Goal: Navigation & Orientation: Find specific page/section

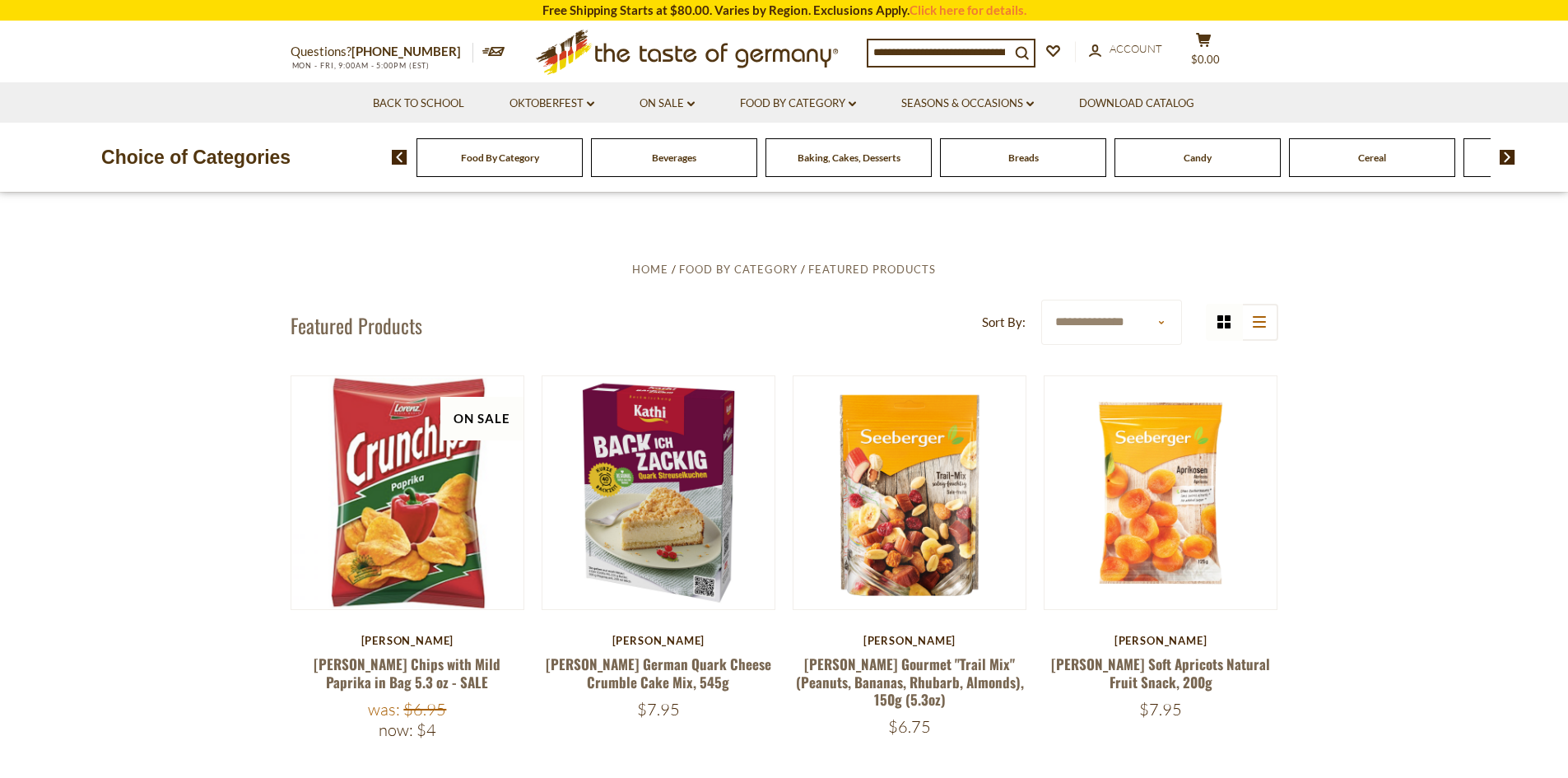
click at [1505, 158] on img at bounding box center [1507, 157] width 16 height 15
click at [1507, 157] on img at bounding box center [1507, 157] width 16 height 15
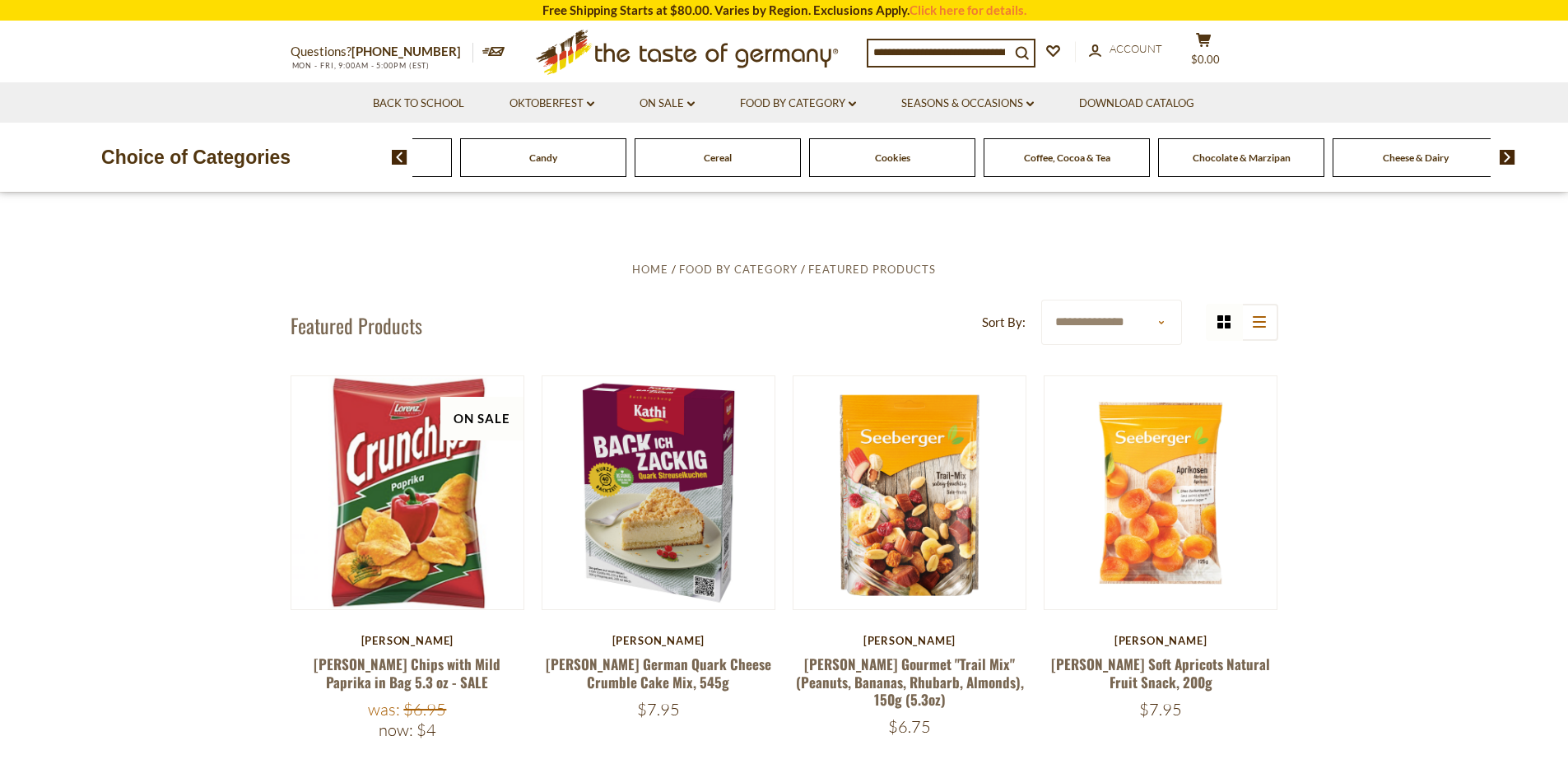
click at [1507, 157] on img at bounding box center [1507, 157] width 16 height 15
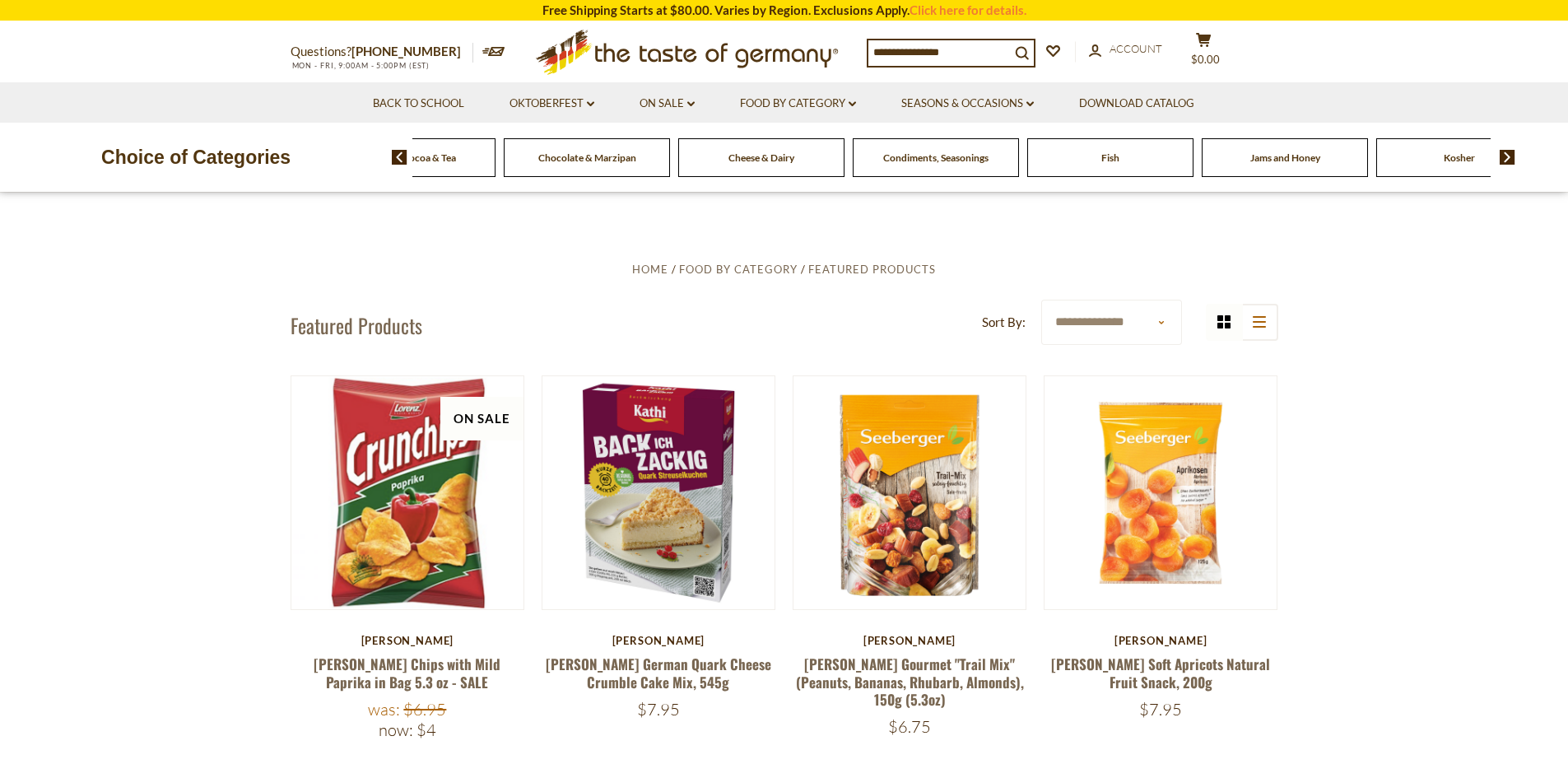
click at [1507, 157] on img at bounding box center [1507, 157] width 16 height 15
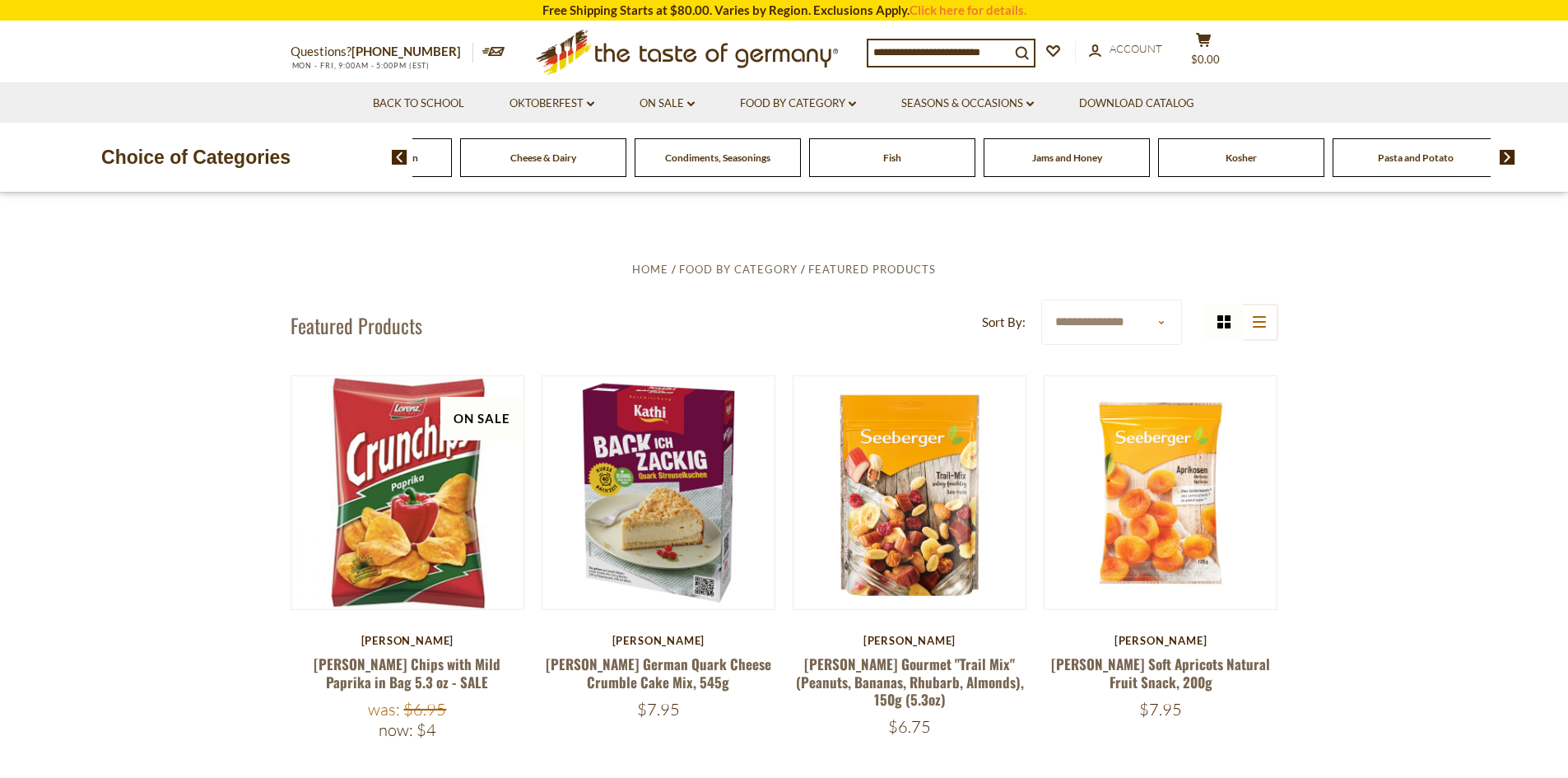
click at [1507, 157] on img at bounding box center [1507, 157] width 16 height 15
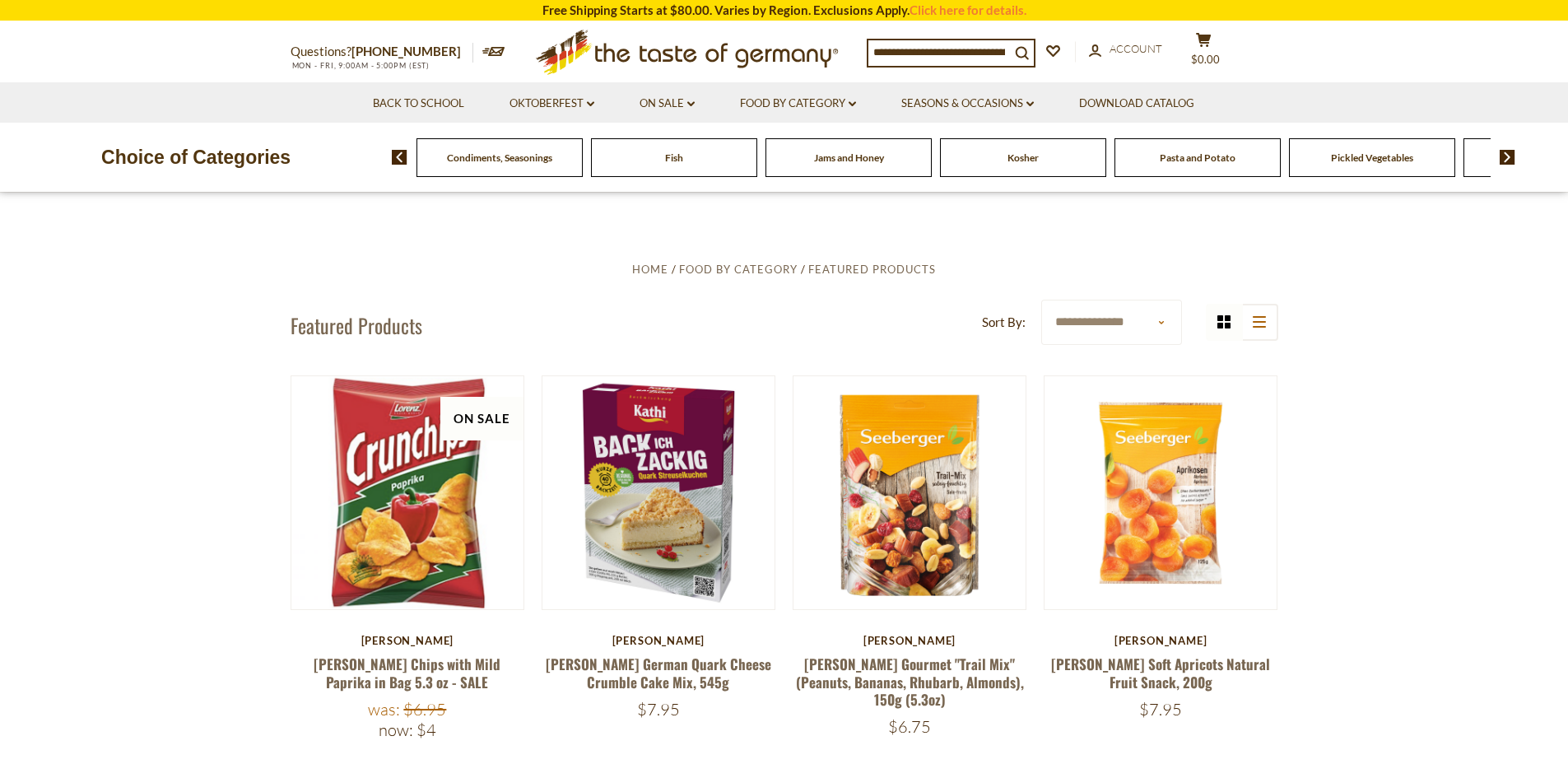
click at [1507, 157] on img at bounding box center [1507, 157] width 16 height 15
click at [1503, 154] on img at bounding box center [1507, 157] width 16 height 15
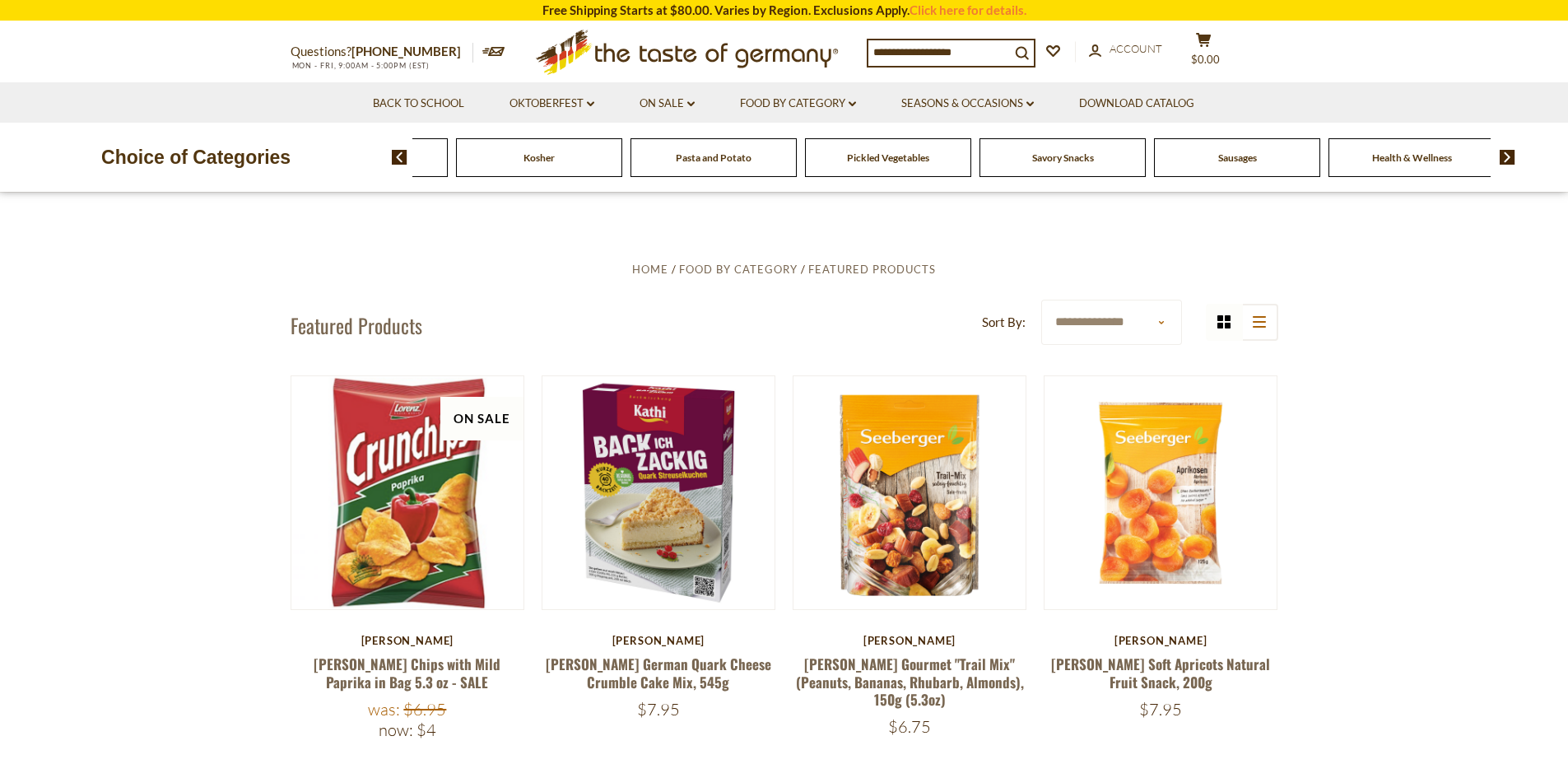
click at [1247, 156] on span "Sausages" at bounding box center [1237, 158] width 39 height 12
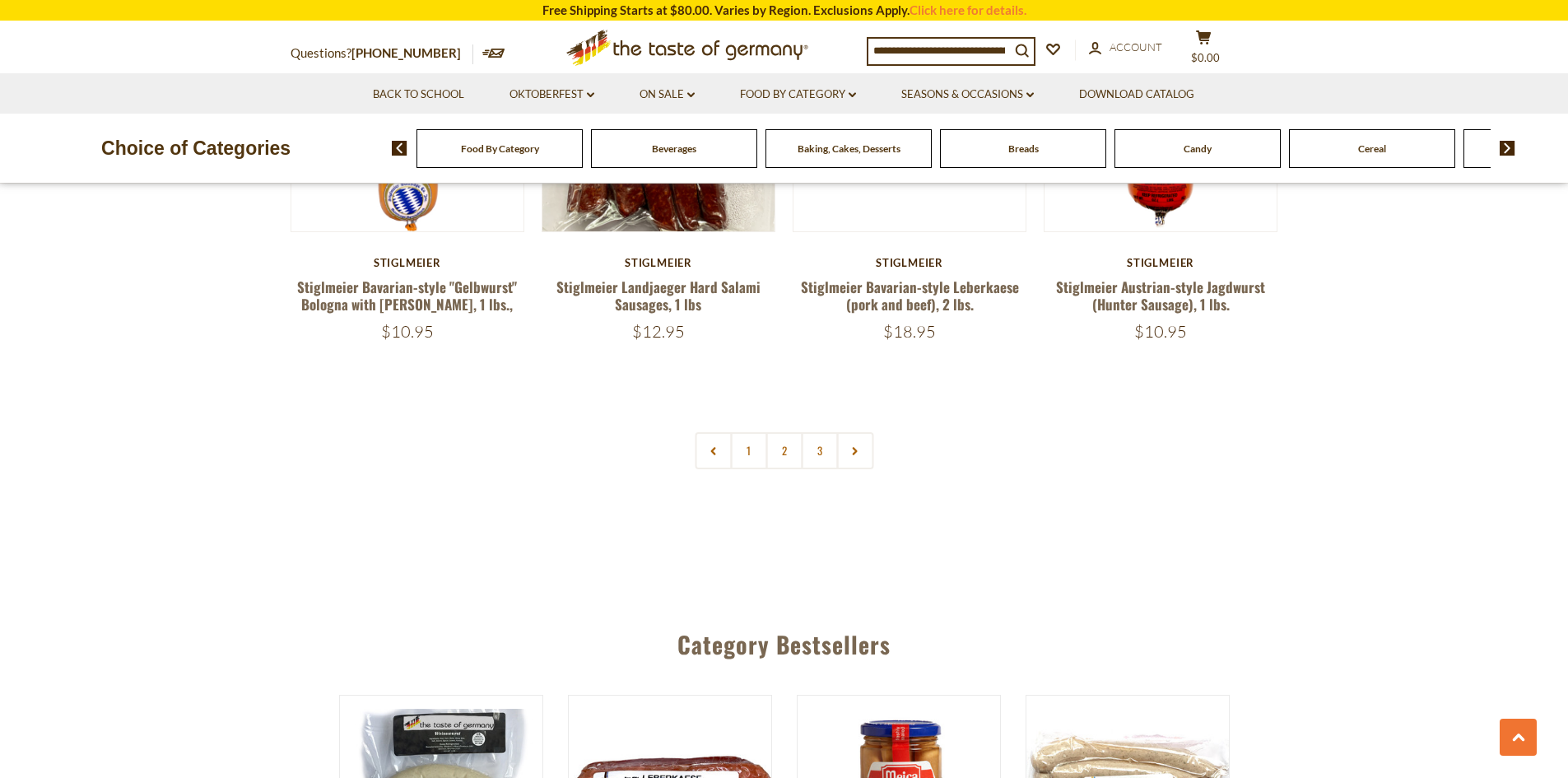
scroll to position [4028, 0]
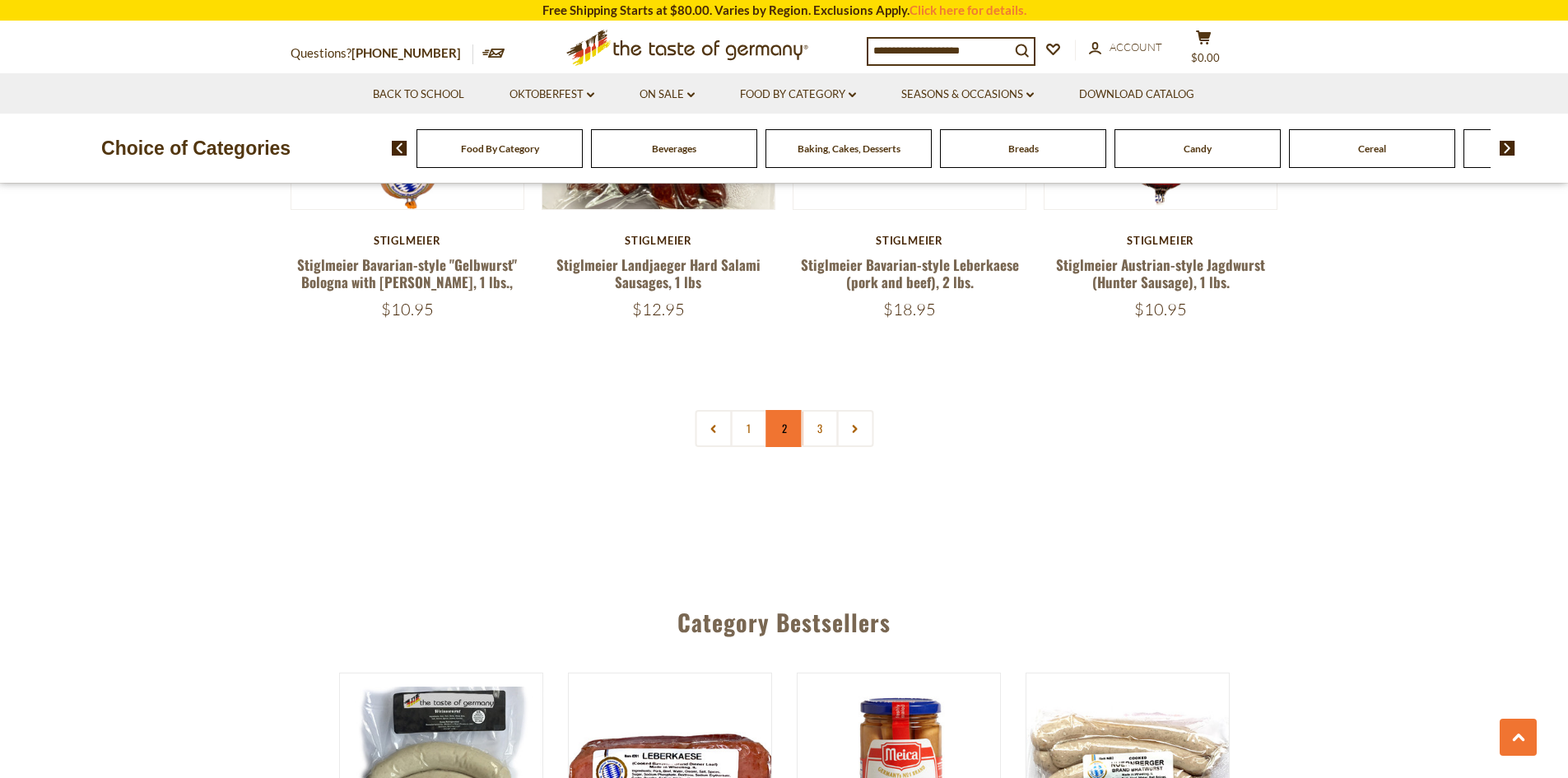
click at [781, 410] on link "2" at bounding box center [784, 428] width 37 height 37
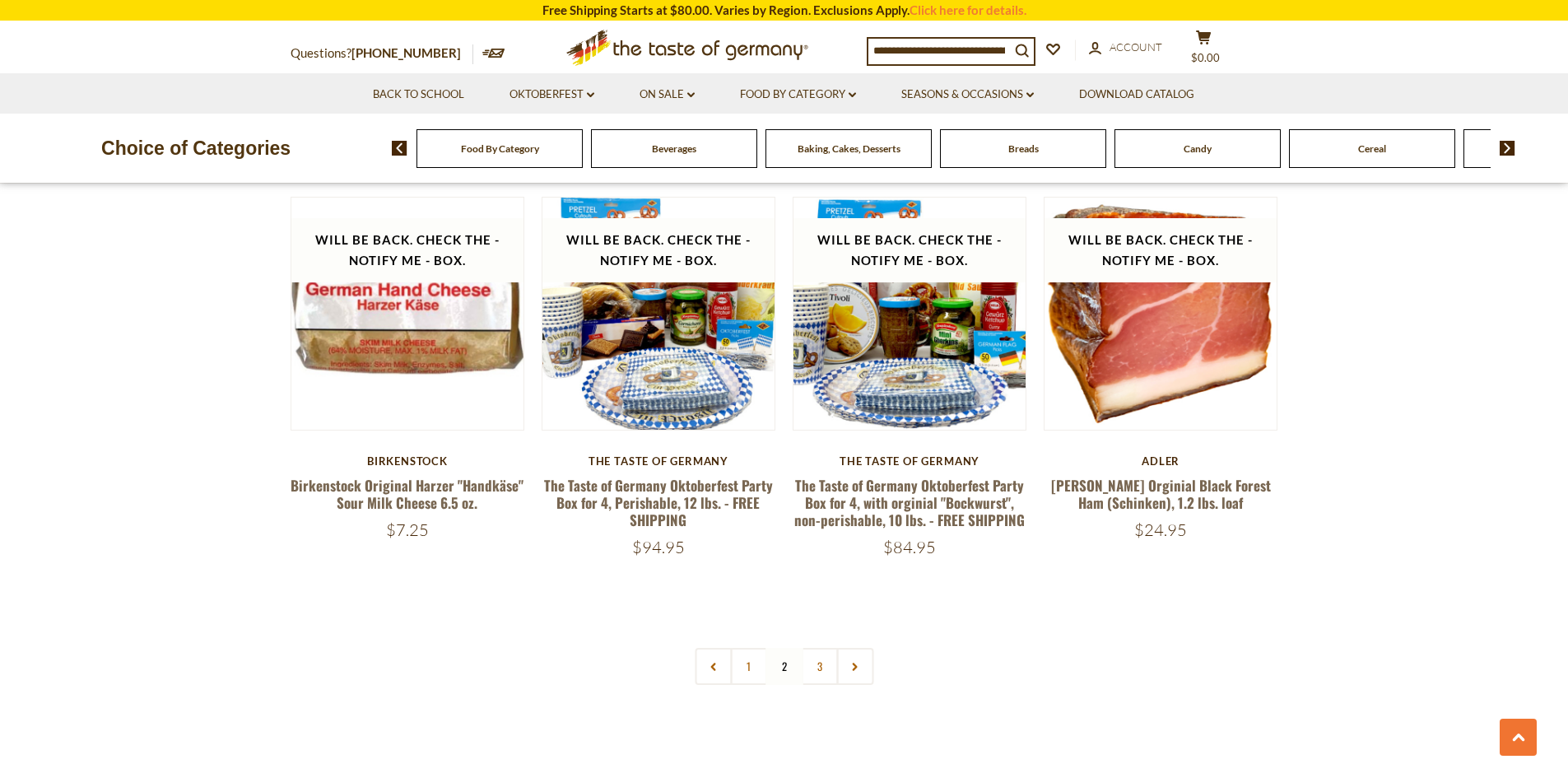
scroll to position [3819, 0]
